Goal: Information Seeking & Learning: Learn about a topic

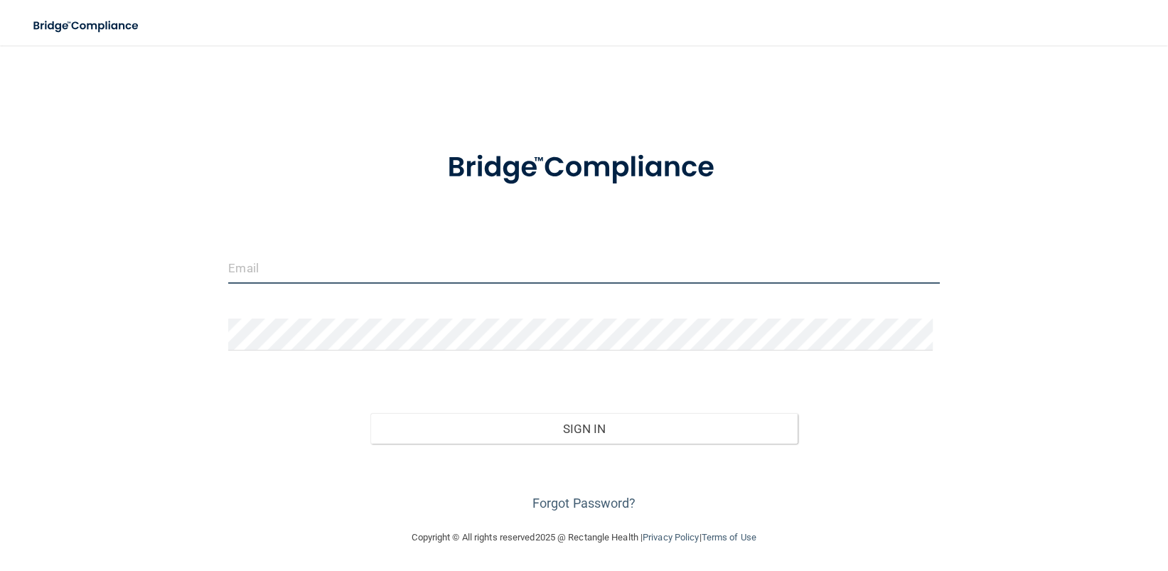
click at [345, 260] on input "email" at bounding box center [583, 268] width 711 height 32
type input "[EMAIL_ADDRESS][DOMAIN_NAME]"
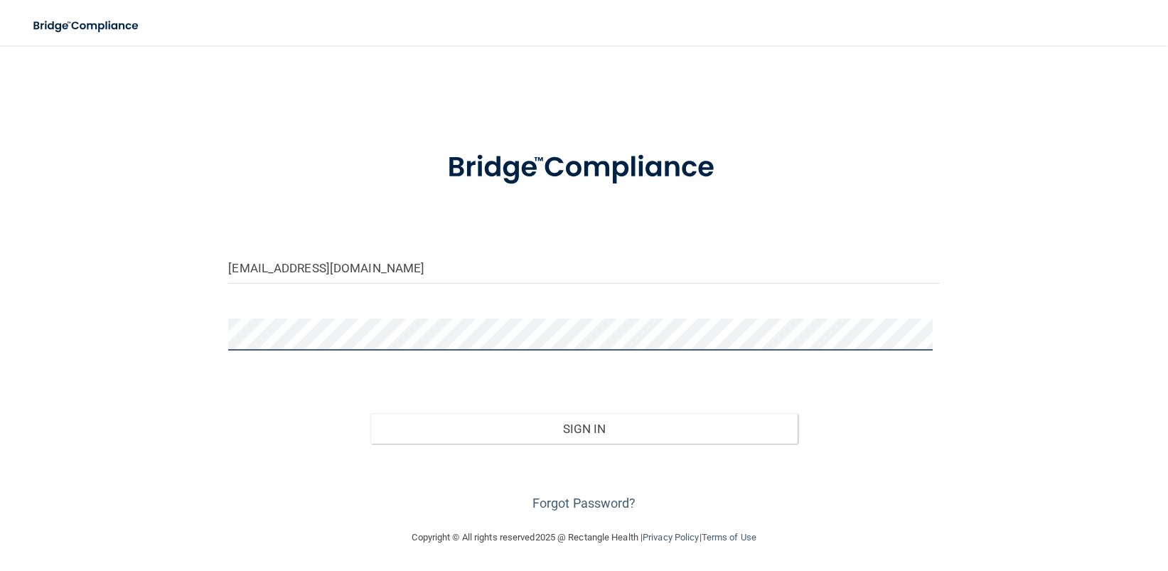
click at [370, 413] on button "Sign In" at bounding box center [583, 428] width 427 height 31
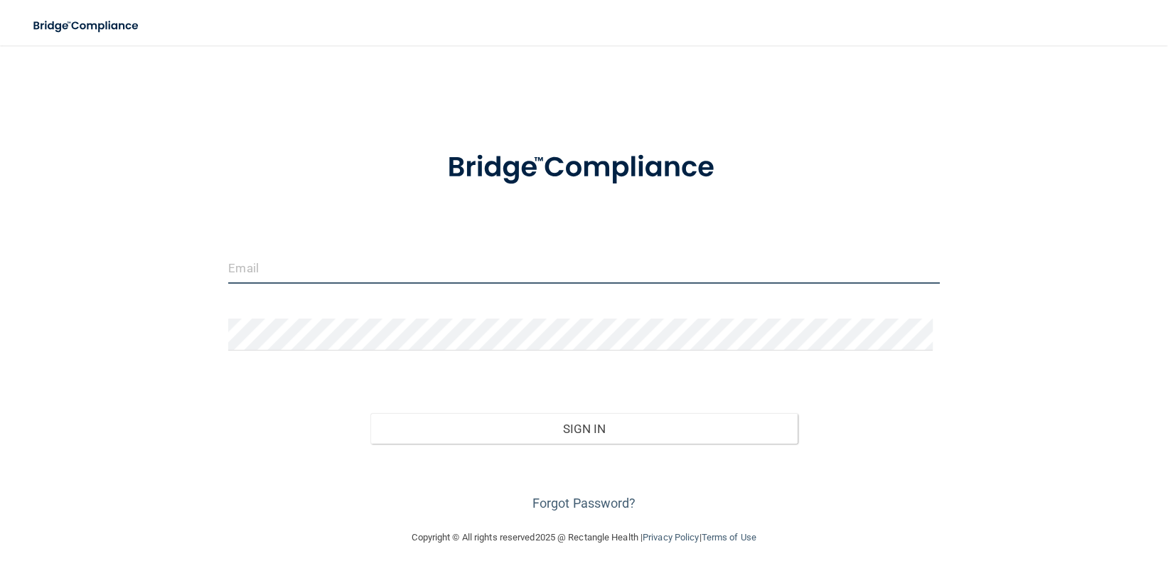
click at [316, 268] on input "email" at bounding box center [583, 268] width 711 height 32
type input "[EMAIL_ADDRESS][DOMAIN_NAME]"
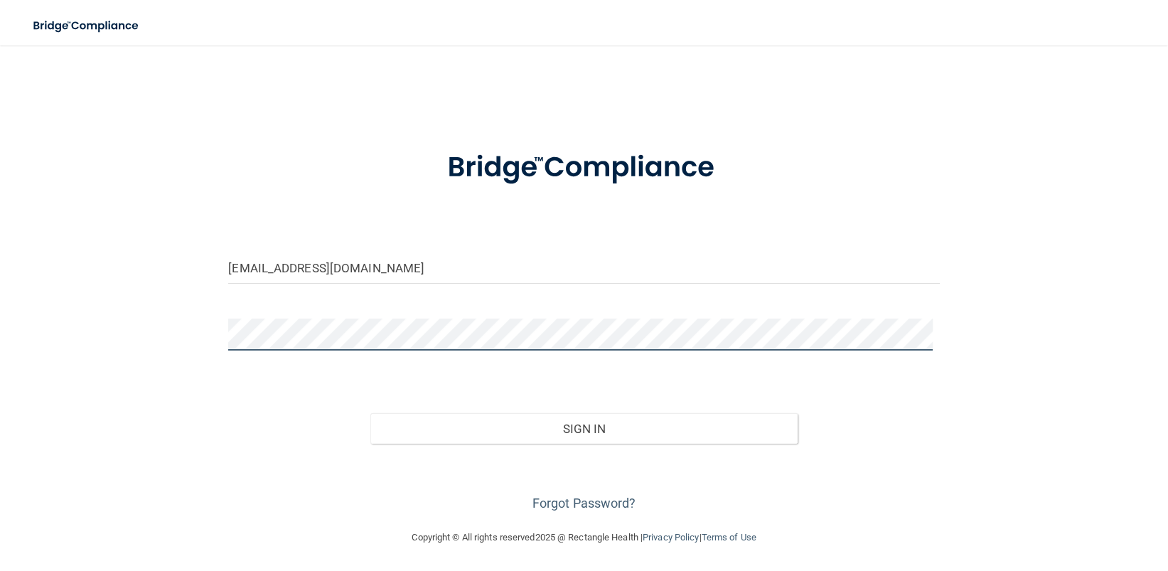
click at [370, 413] on button "Sign In" at bounding box center [583, 428] width 427 height 31
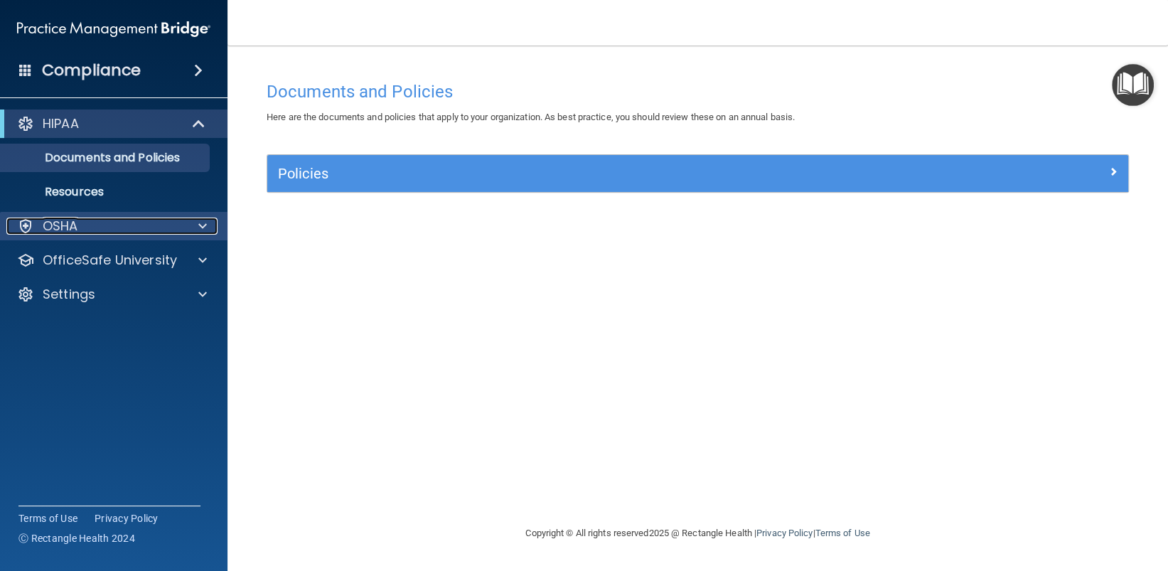
click at [203, 223] on span at bounding box center [202, 226] width 9 height 17
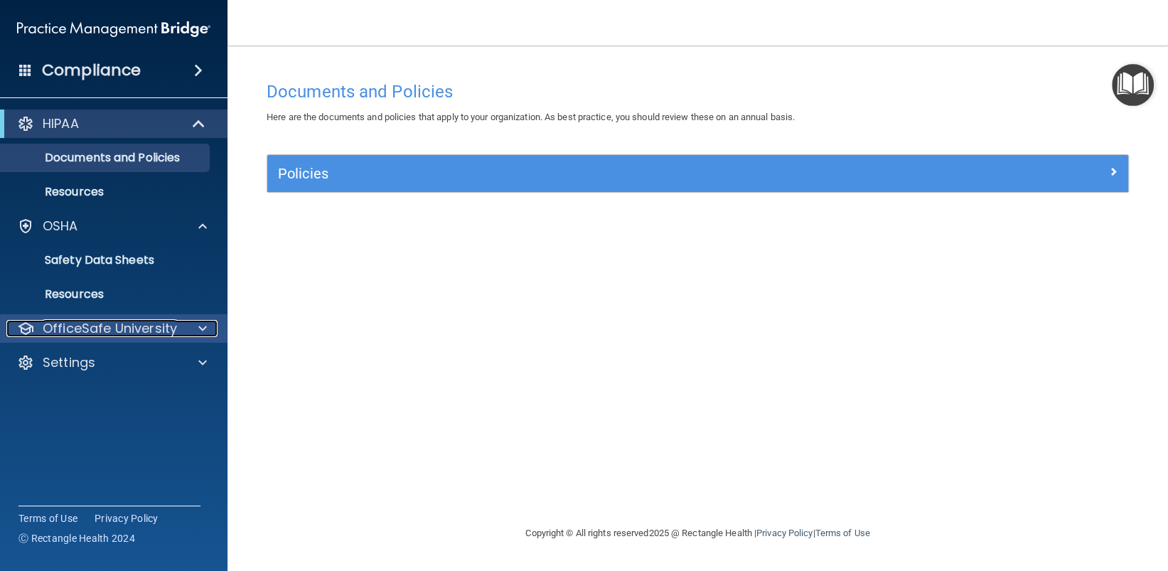
click at [196, 326] on div at bounding box center [201, 328] width 36 height 17
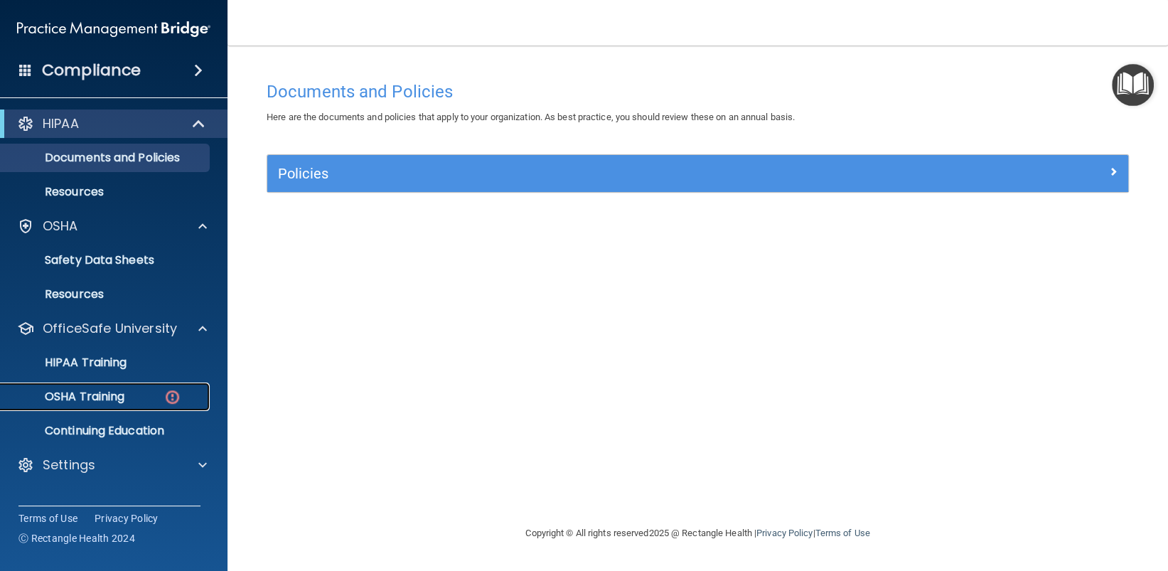
click at [112, 390] on p "OSHA Training" at bounding box center [66, 397] width 115 height 14
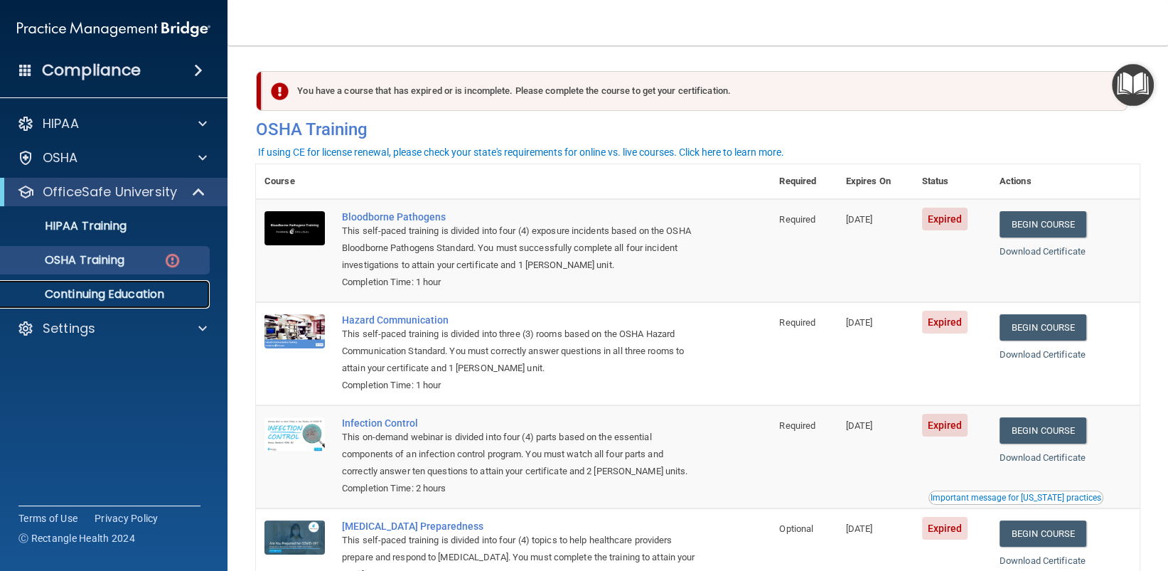
click at [154, 297] on p "Continuing Education" at bounding box center [106, 294] width 194 height 14
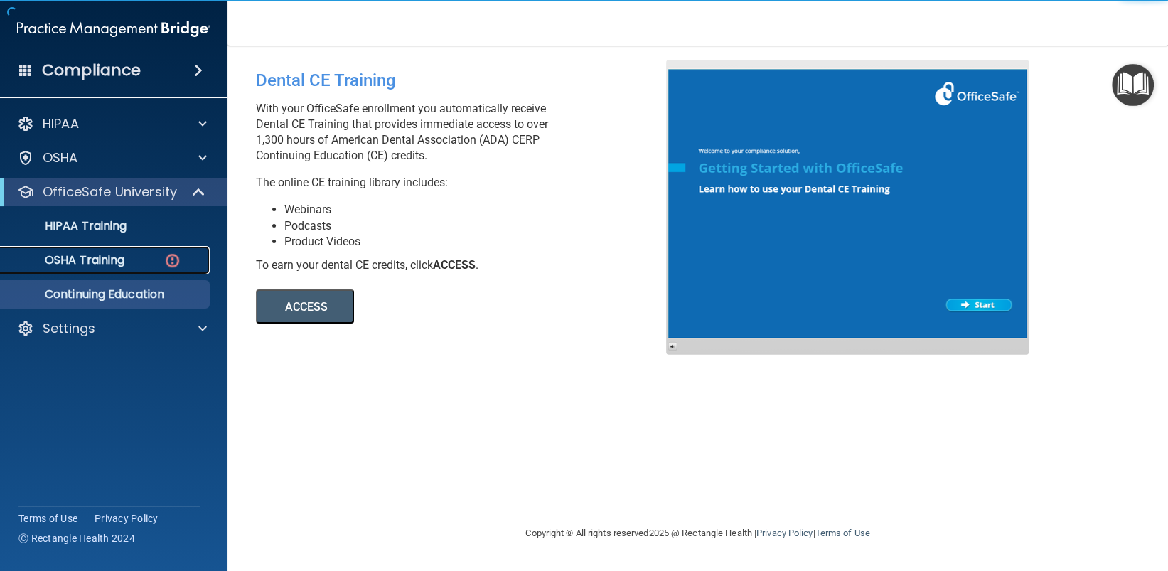
click at [134, 267] on link "OSHA Training" at bounding box center [98, 260] width 224 height 28
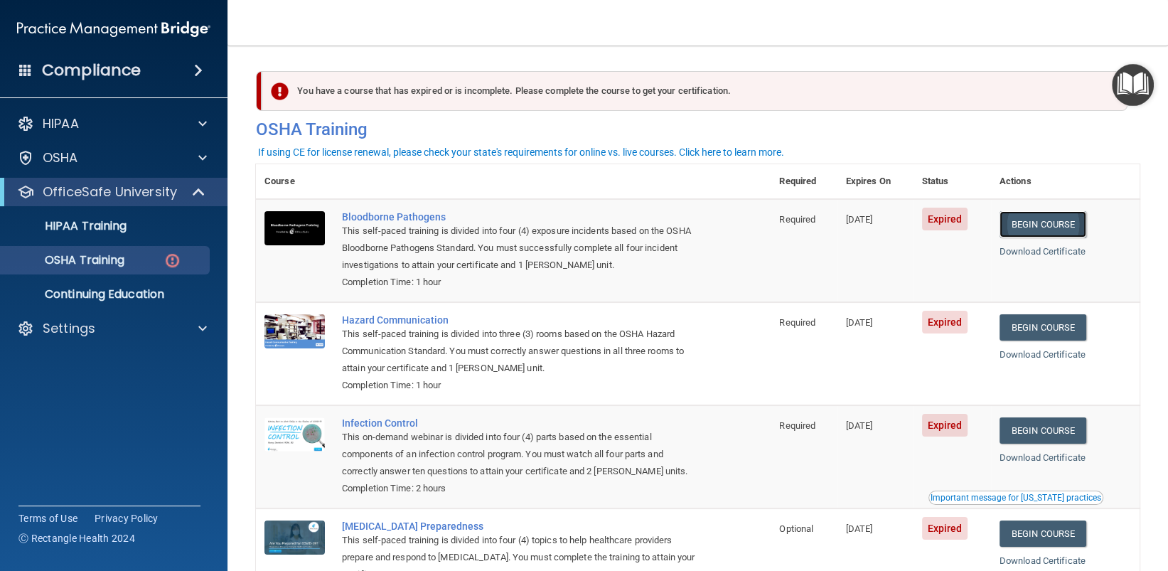
click at [1037, 229] on link "Begin Course" at bounding box center [1043, 224] width 87 height 26
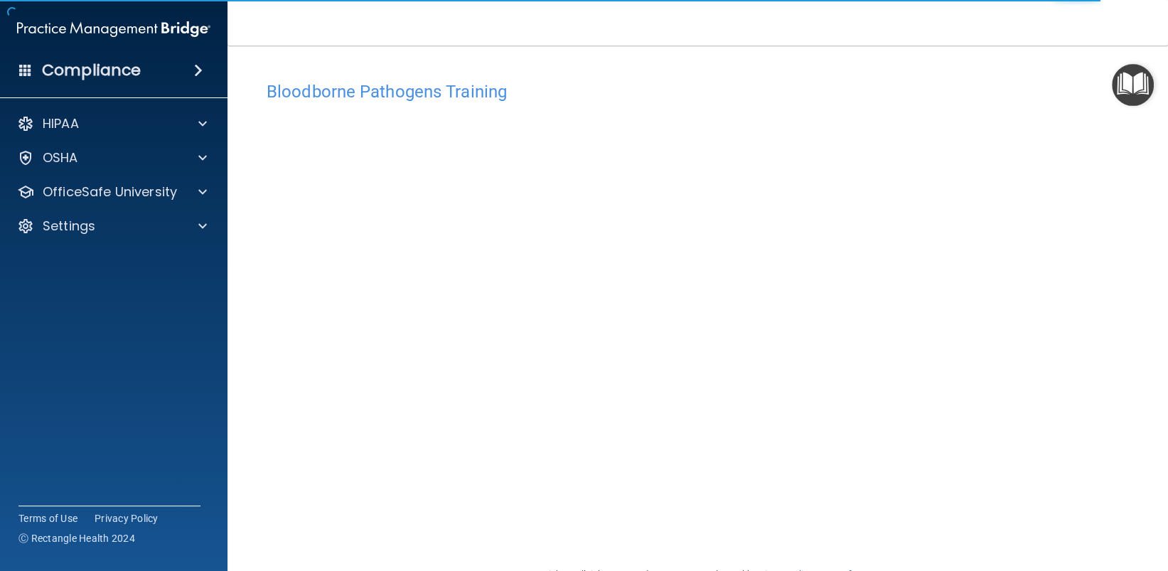
scroll to position [38, 0]
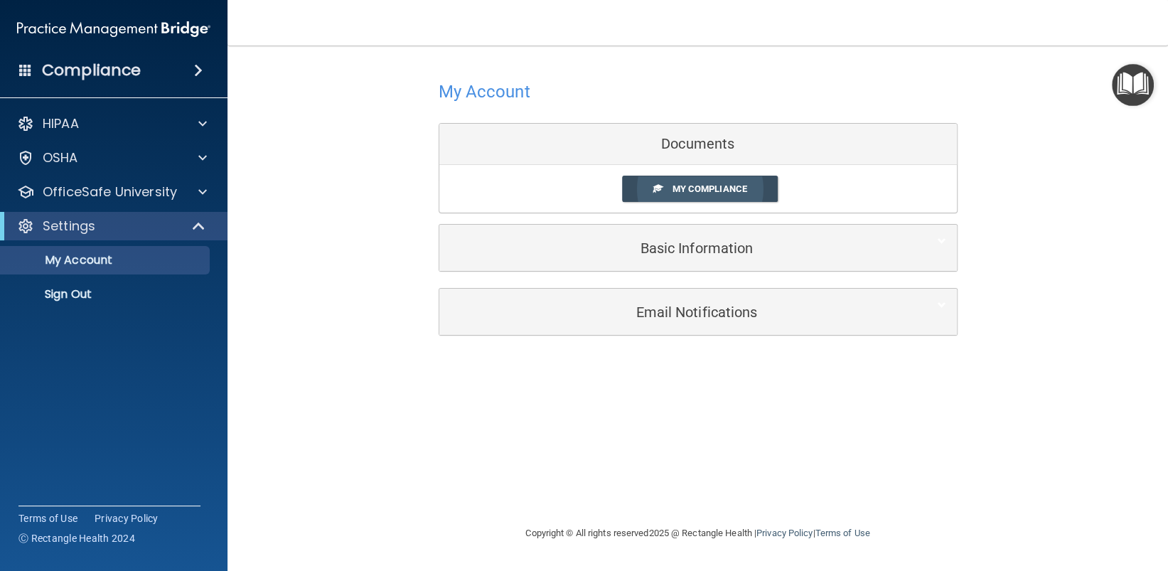
click at [707, 191] on span "My Compliance" at bounding box center [709, 188] width 75 height 11
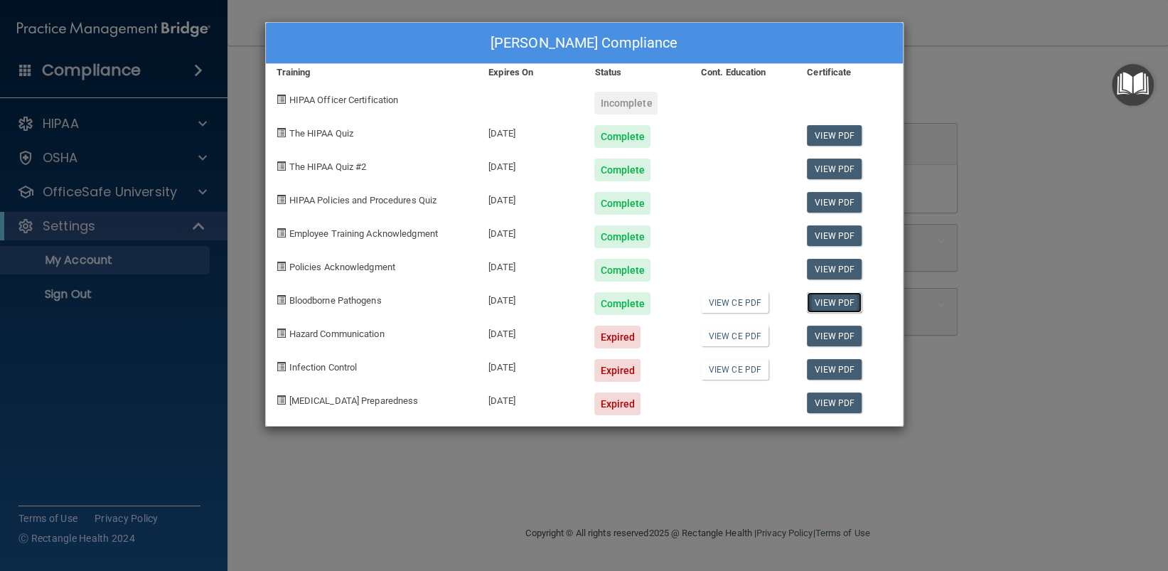
click at [824, 301] on link "View PDF" at bounding box center [834, 302] width 55 height 21
click at [510, 469] on div "Susan Freeman's Compliance Training Expires On Status Cont. Education Certifica…" at bounding box center [584, 285] width 1168 height 571
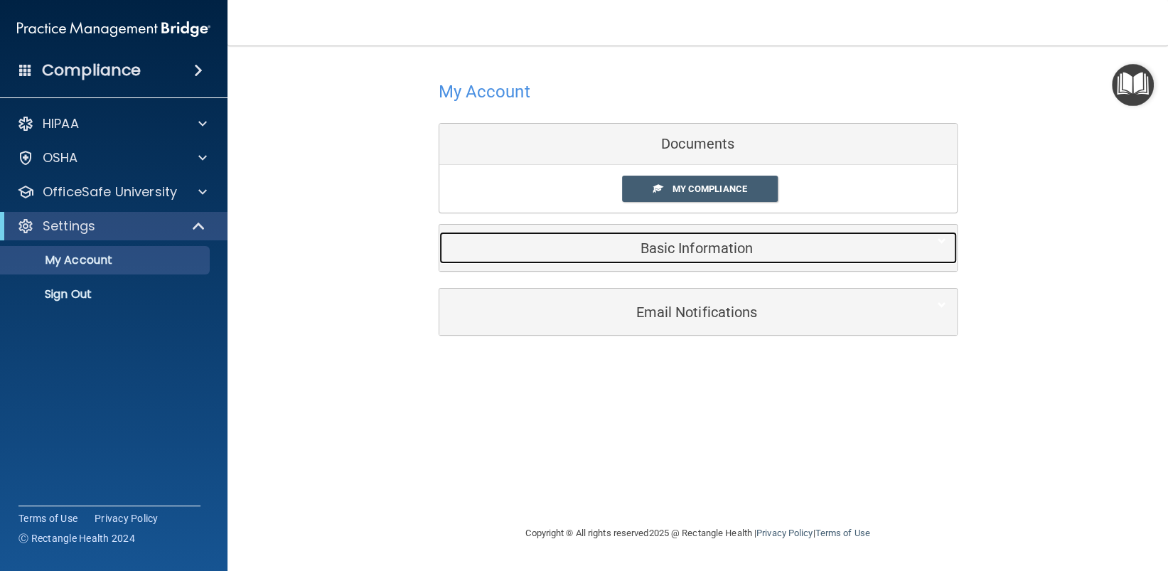
click at [710, 247] on h5 "Basic Information" at bounding box center [676, 248] width 453 height 16
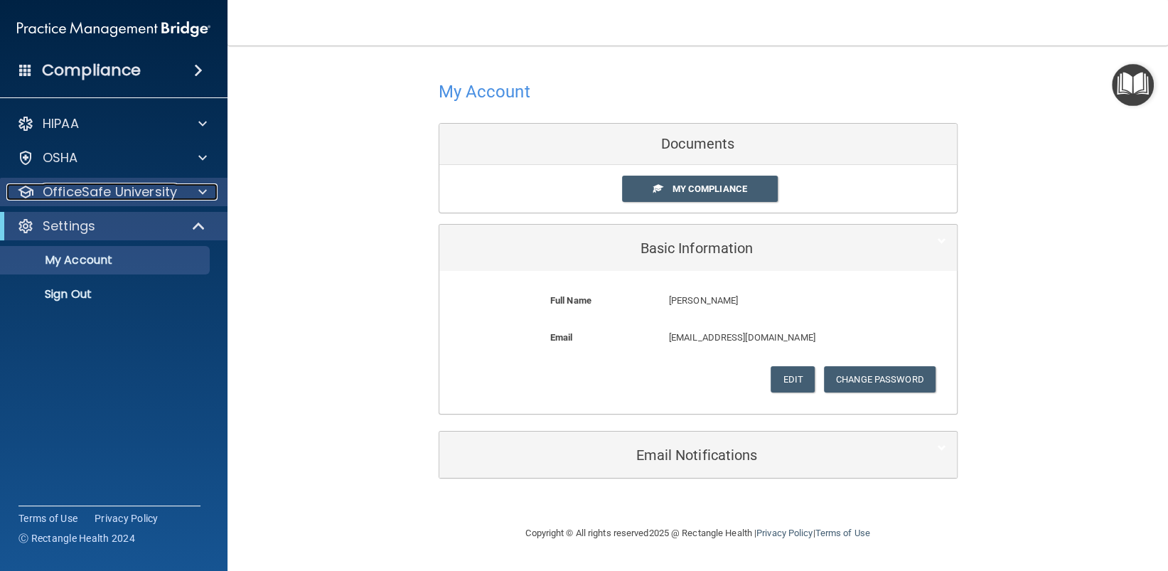
click at [204, 189] on span at bounding box center [202, 191] width 9 height 17
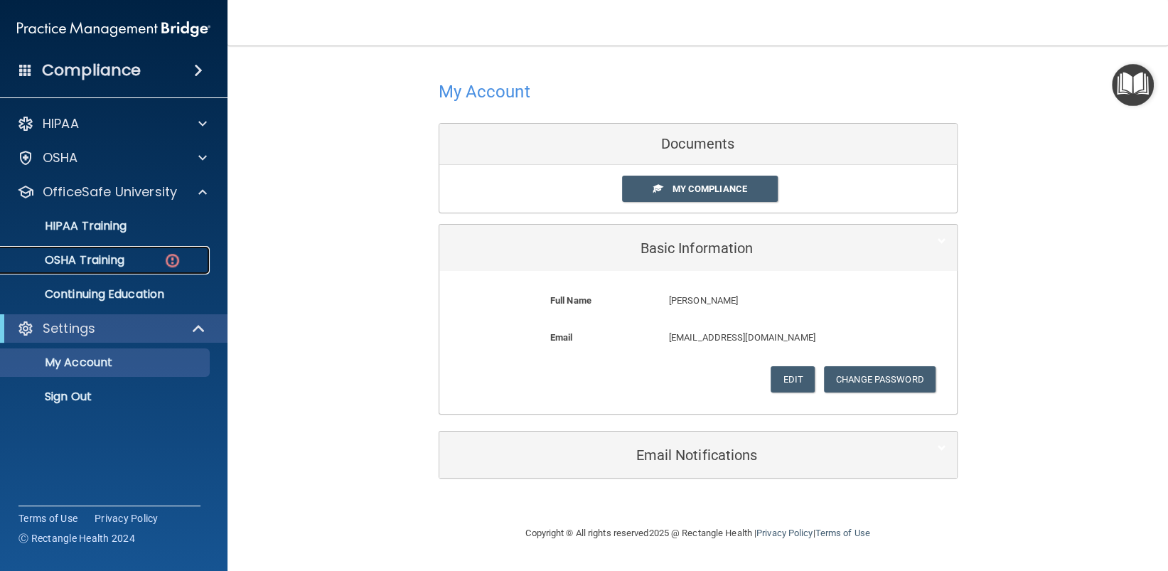
click at [122, 260] on p "OSHA Training" at bounding box center [66, 260] width 115 height 14
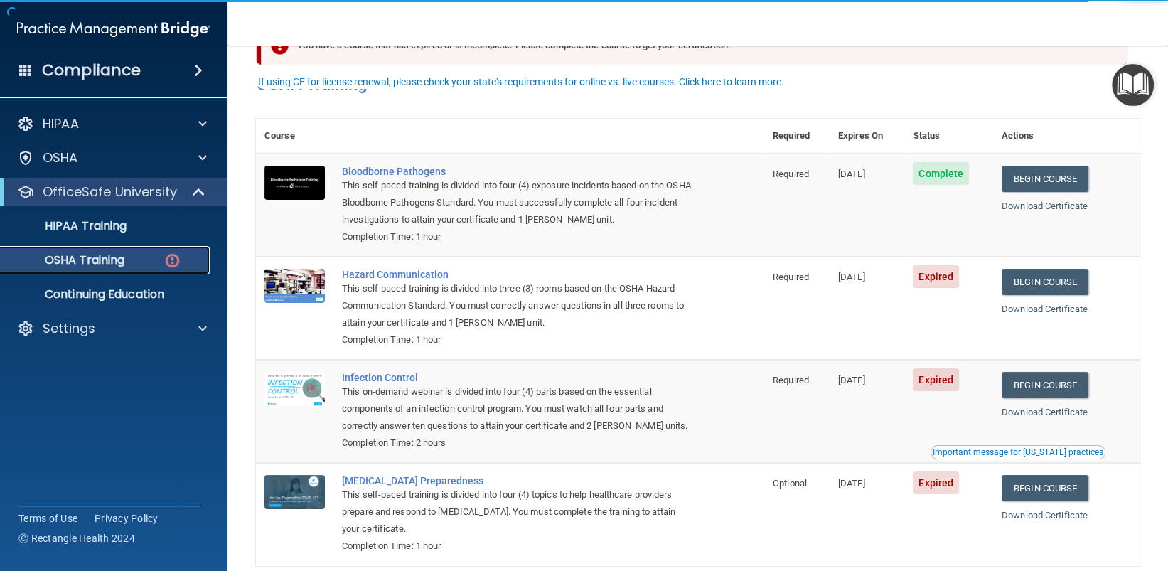
scroll to position [71, 0]
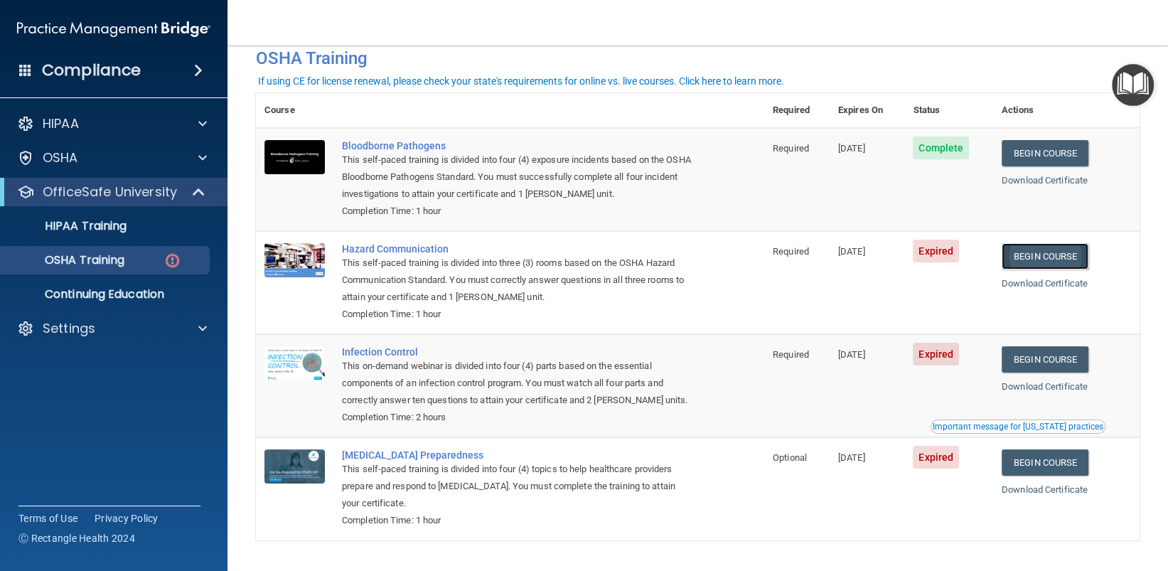
click at [1044, 256] on link "Begin Course" at bounding box center [1045, 256] width 87 height 26
click at [82, 332] on p "Settings" at bounding box center [69, 328] width 53 height 17
drag, startPoint x: 96, startPoint y: 407, endPoint x: 124, endPoint y: 412, distance: 28.9
click at [97, 406] on link "Sign Out" at bounding box center [98, 397] width 224 height 28
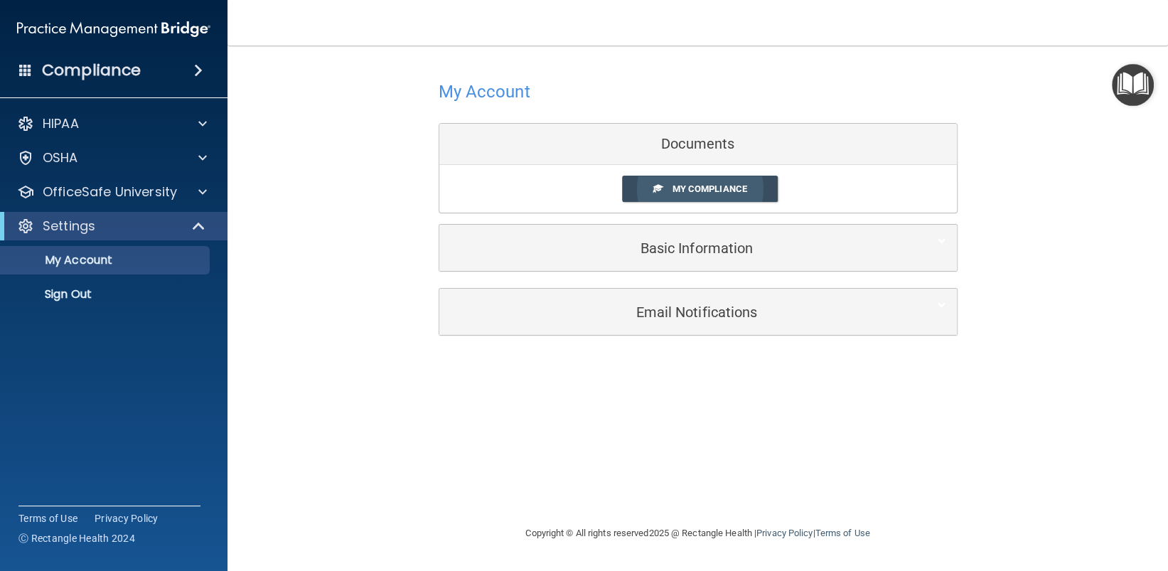
click at [668, 193] on link "My Compliance" at bounding box center [700, 189] width 156 height 26
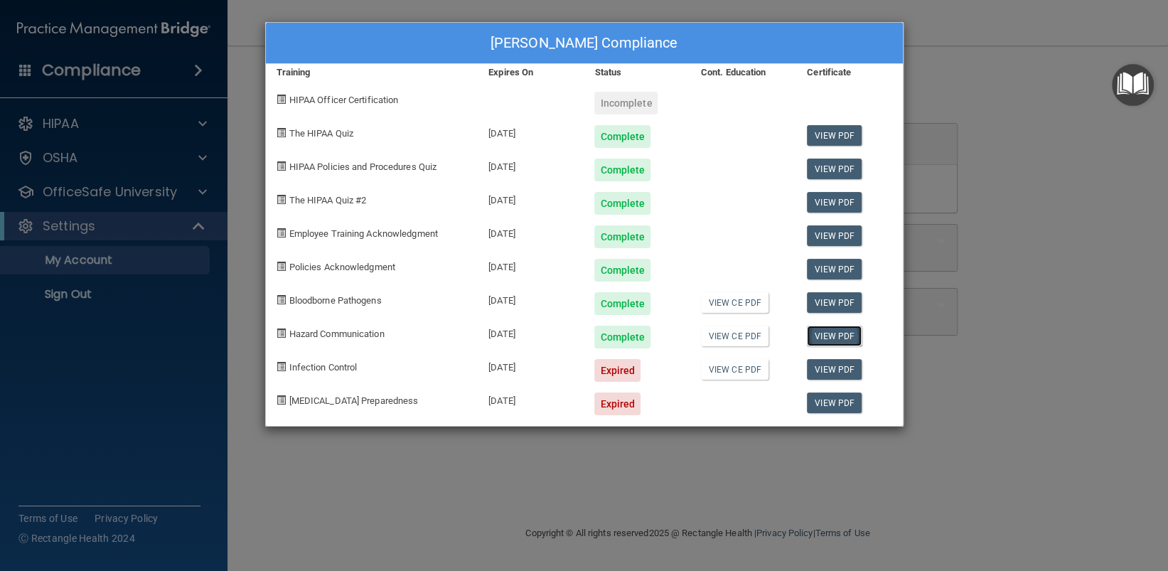
click at [835, 339] on link "View PDF" at bounding box center [834, 336] width 55 height 21
click at [825, 370] on link "View PDF" at bounding box center [834, 369] width 55 height 21
click at [727, 373] on link "View CE PDF" at bounding box center [735, 369] width 68 height 21
click at [188, 227] on div "Susan Freeman's Compliance Training Expires On Status Cont. Education Certifica…" at bounding box center [584, 285] width 1168 height 571
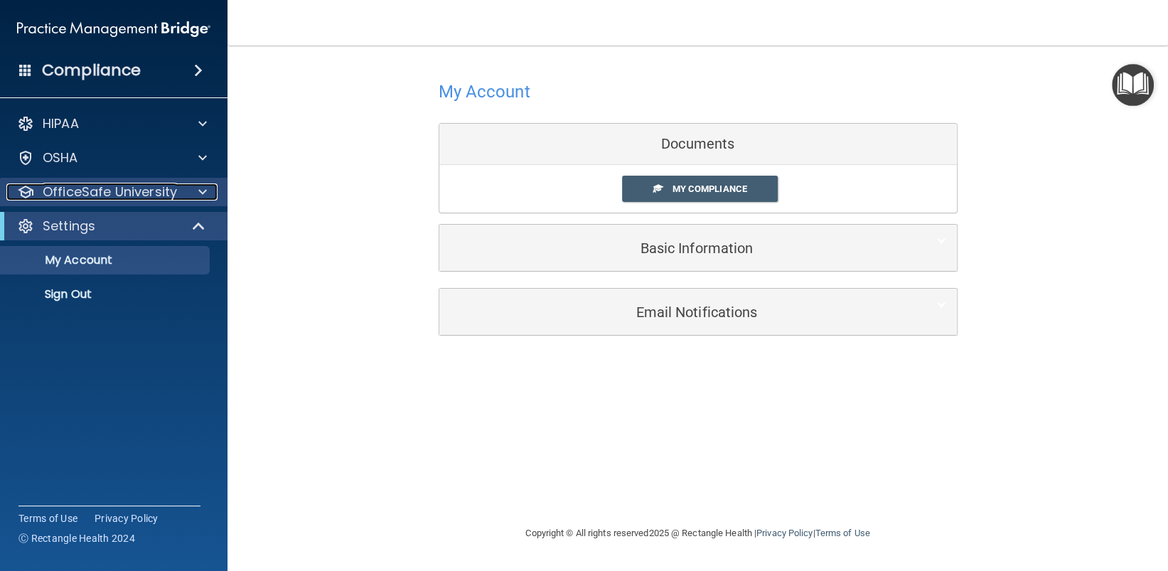
click at [206, 188] on span at bounding box center [202, 191] width 9 height 17
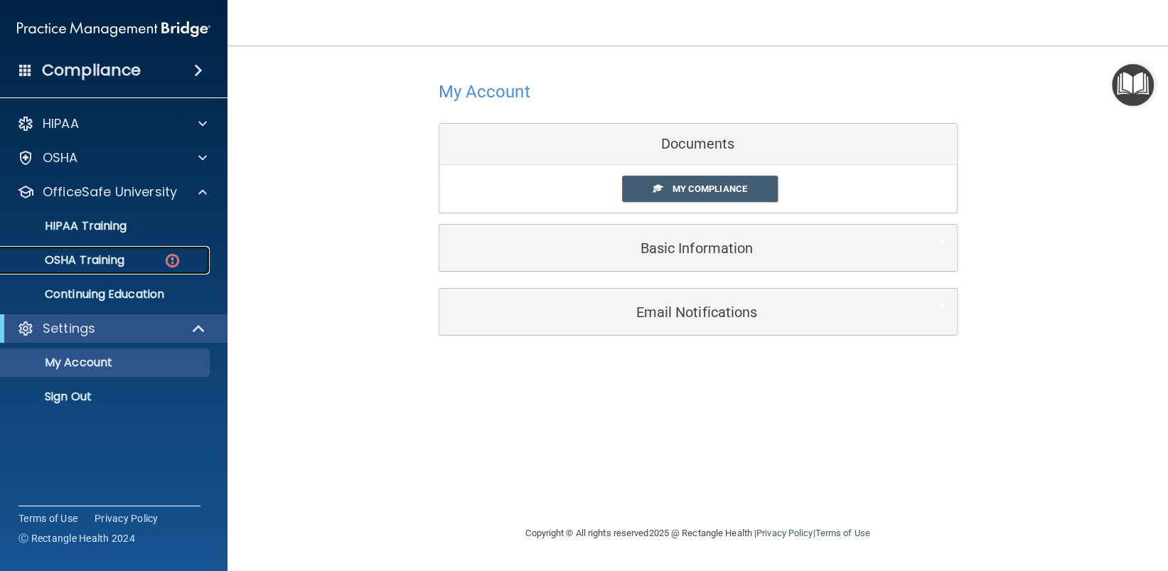
click at [141, 257] on div "OSHA Training" at bounding box center [106, 260] width 194 height 14
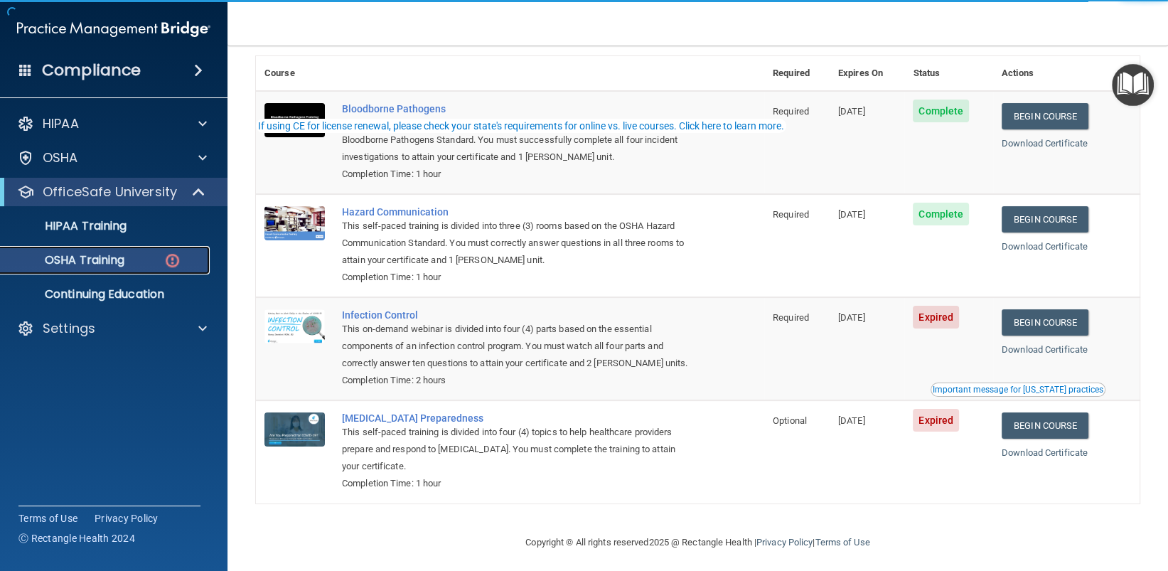
scroll to position [117, 0]
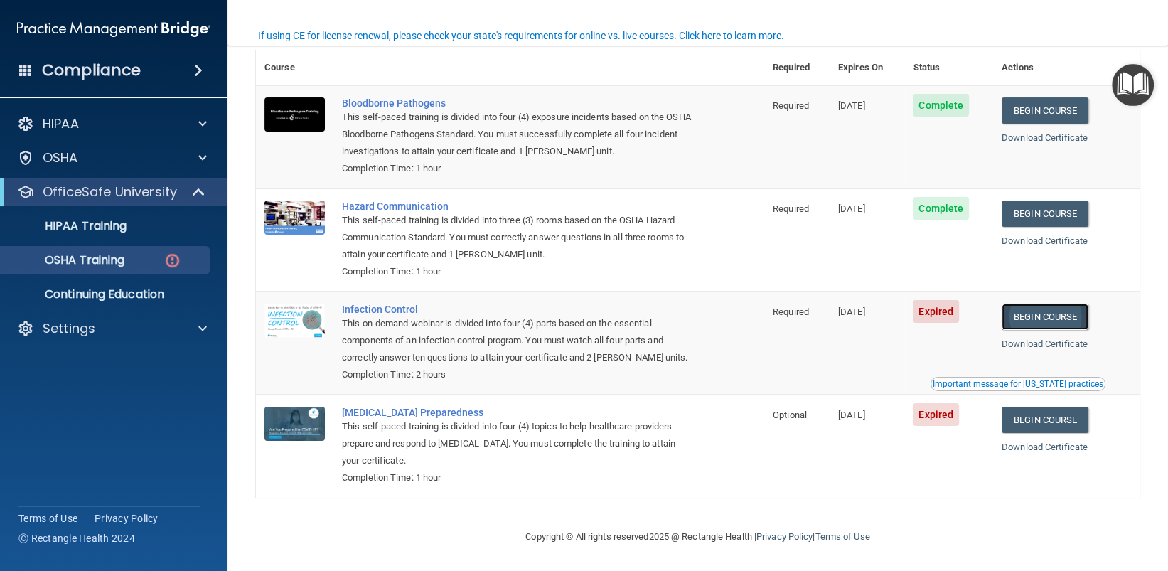
click at [1037, 314] on link "Begin Course" at bounding box center [1045, 317] width 87 height 26
click at [86, 335] on p "Settings" at bounding box center [69, 328] width 53 height 17
click at [81, 398] on p "Sign Out" at bounding box center [106, 397] width 194 height 14
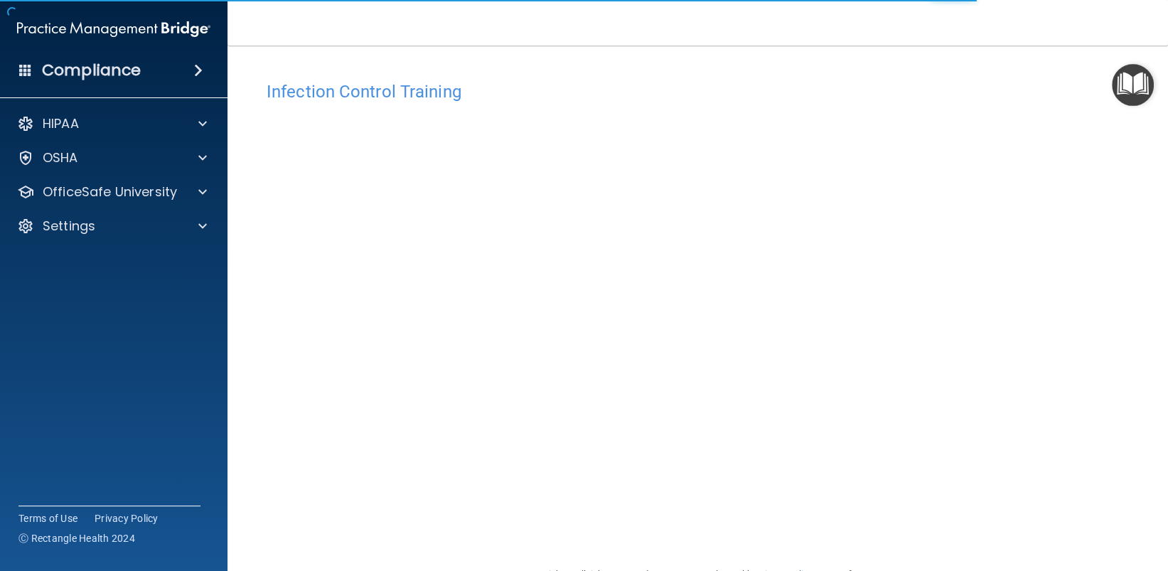
scroll to position [38, 0]
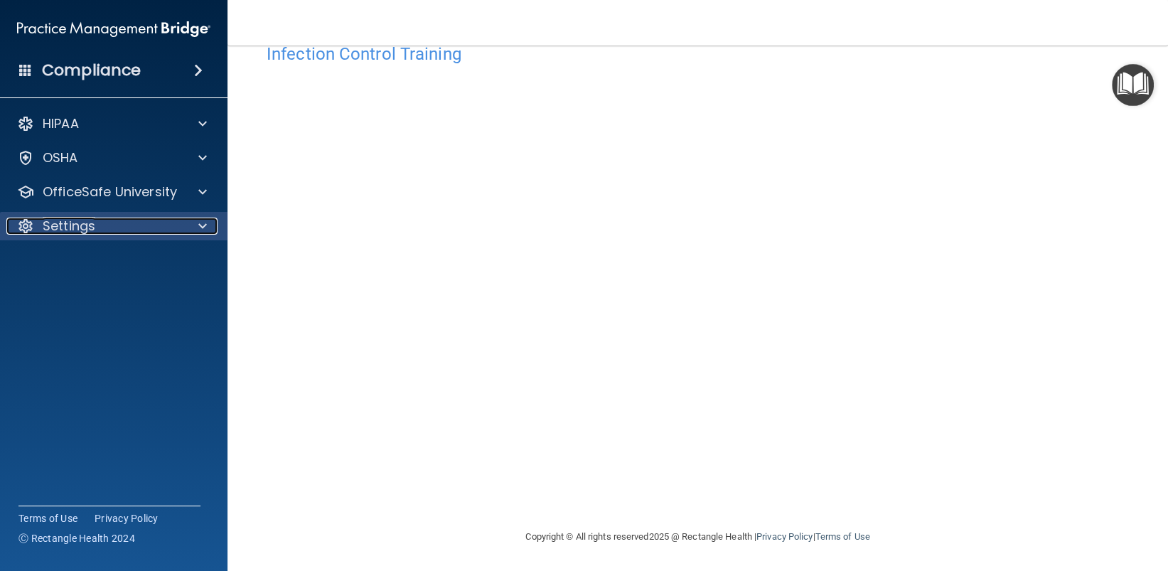
click at [140, 228] on div "Settings" at bounding box center [94, 226] width 176 height 17
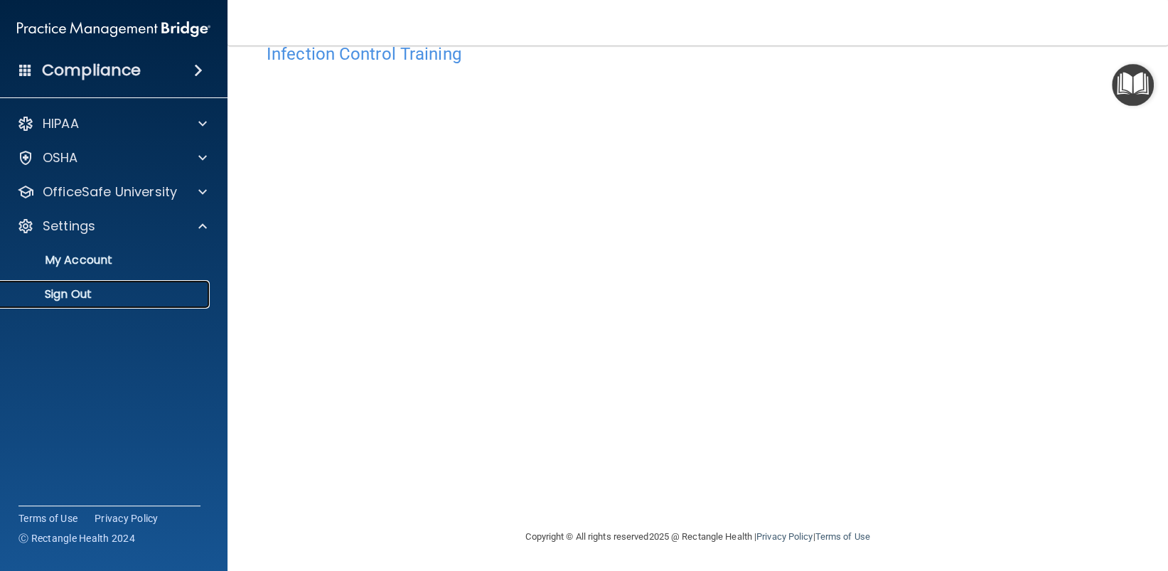
click at [88, 295] on p "Sign Out" at bounding box center [106, 294] width 194 height 14
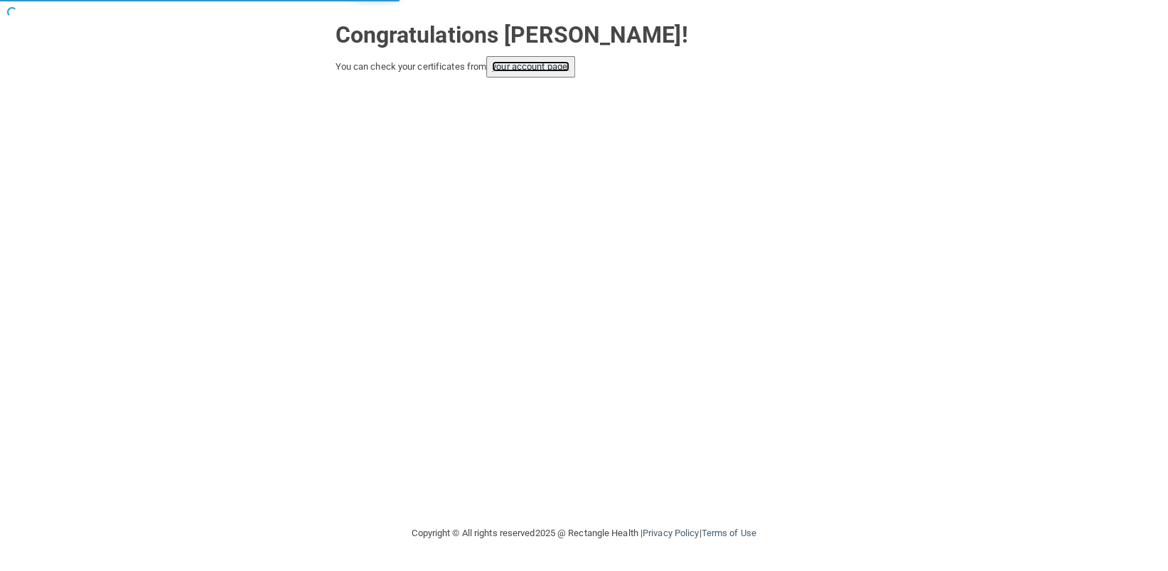
click at [539, 65] on link "your account page!" at bounding box center [531, 66] width 78 height 11
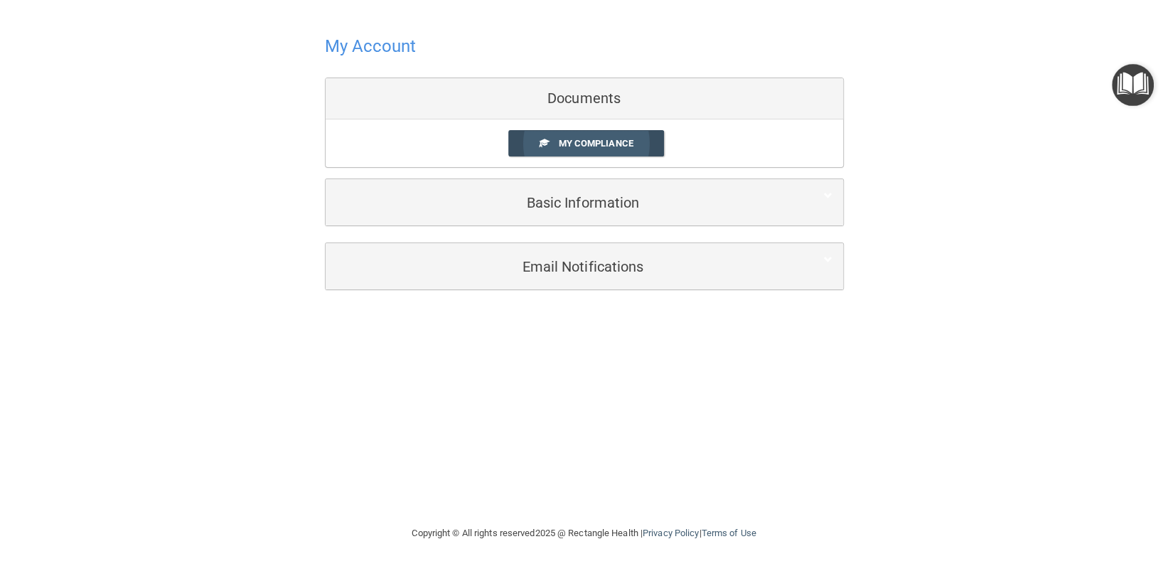
click at [588, 140] on span "My Compliance" at bounding box center [595, 143] width 75 height 11
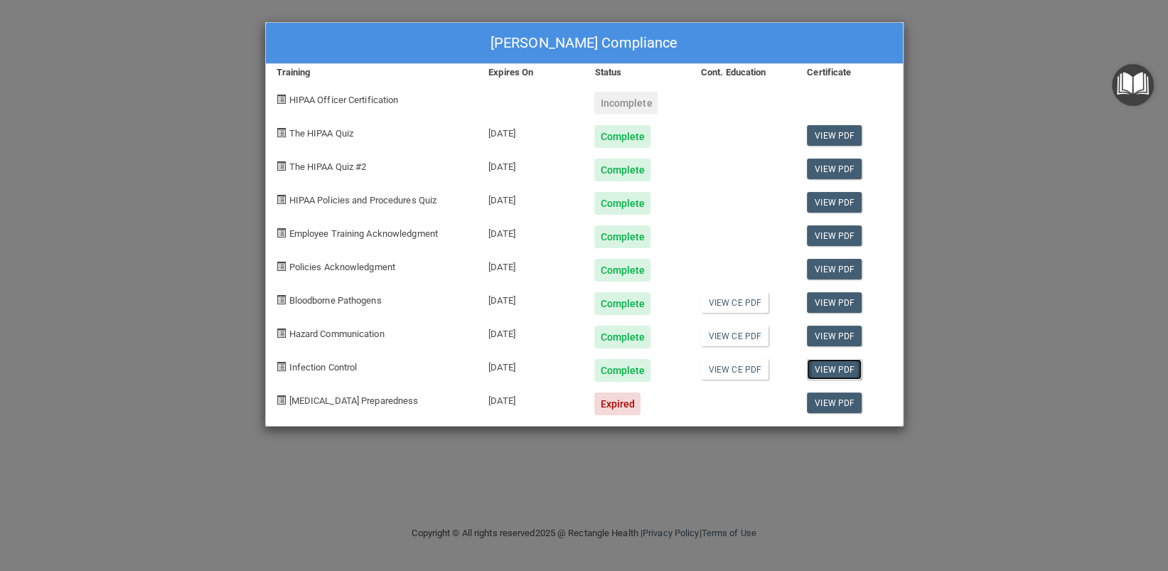
click at [836, 370] on link "View PDF" at bounding box center [834, 369] width 55 height 21
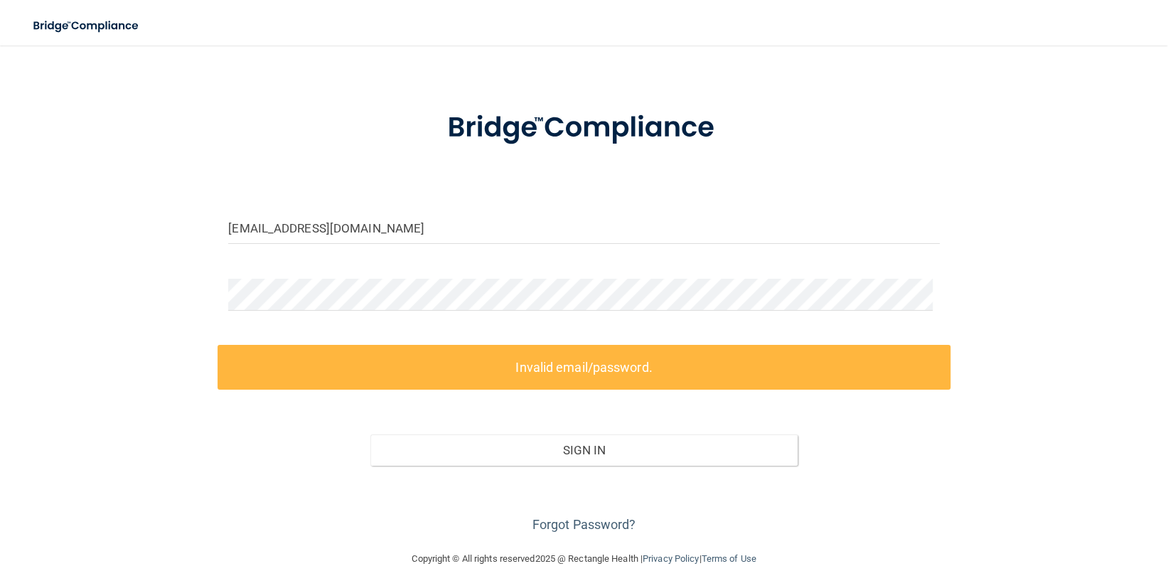
scroll to position [63, 0]
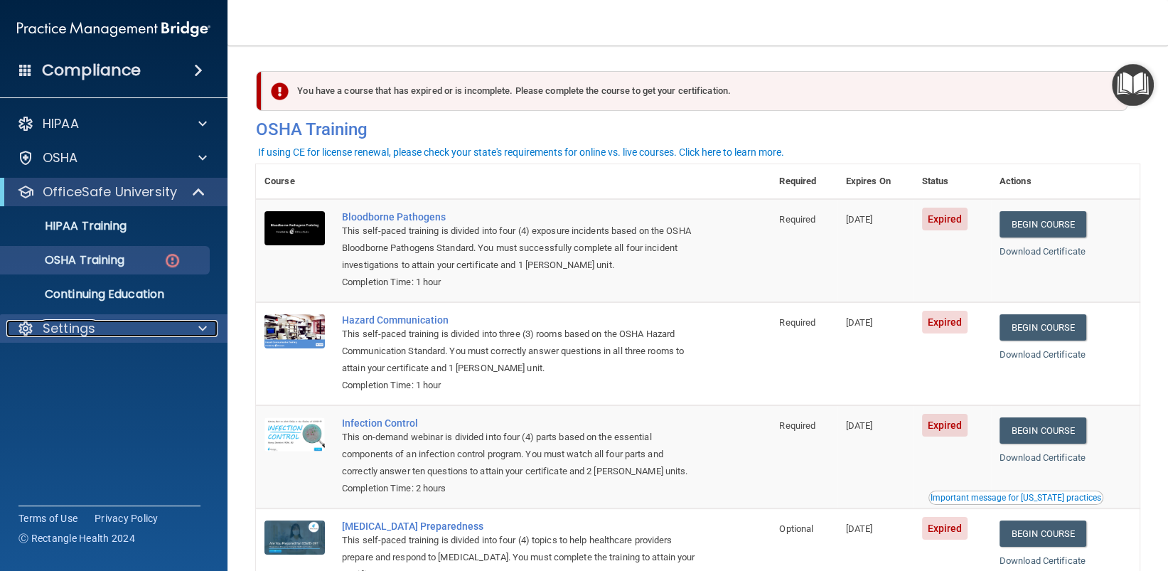
click at [59, 326] on p "Settings" at bounding box center [69, 328] width 53 height 17
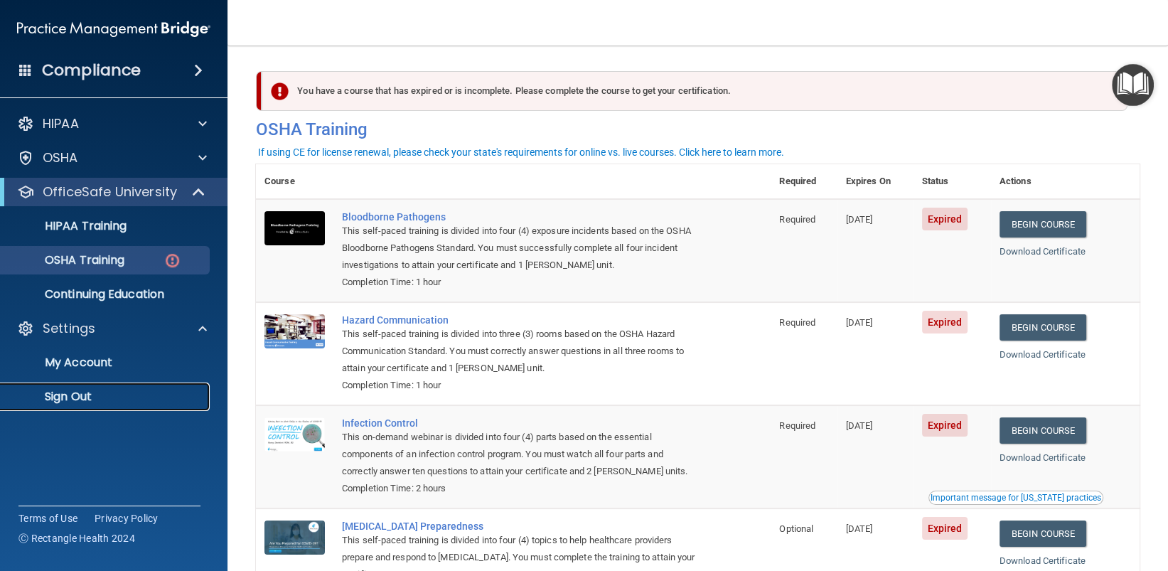
click at [73, 398] on p "Sign Out" at bounding box center [106, 397] width 194 height 14
